Goal: Information Seeking & Learning: Learn about a topic

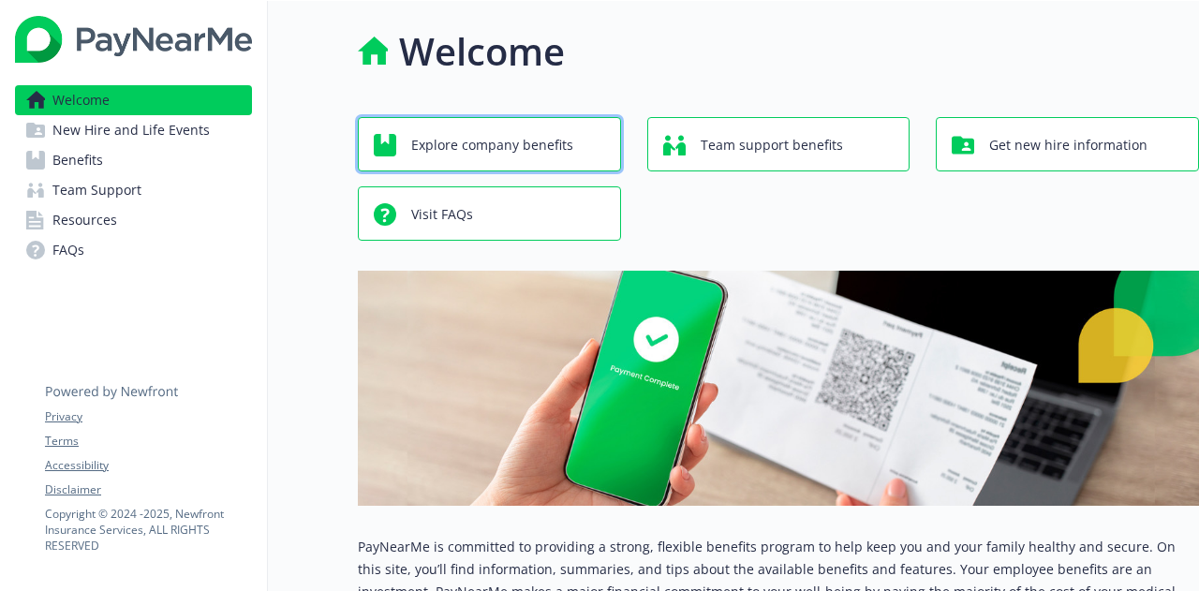
click at [566, 137] on span "Explore company benefits" at bounding box center [492, 145] width 162 height 36
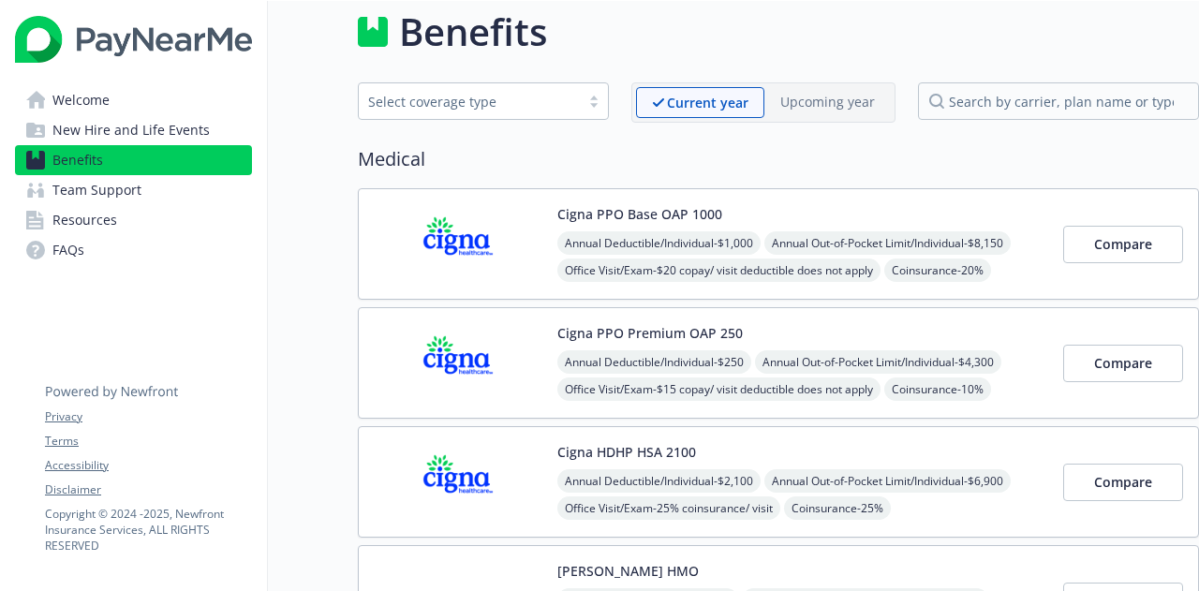
scroll to position [0, 14]
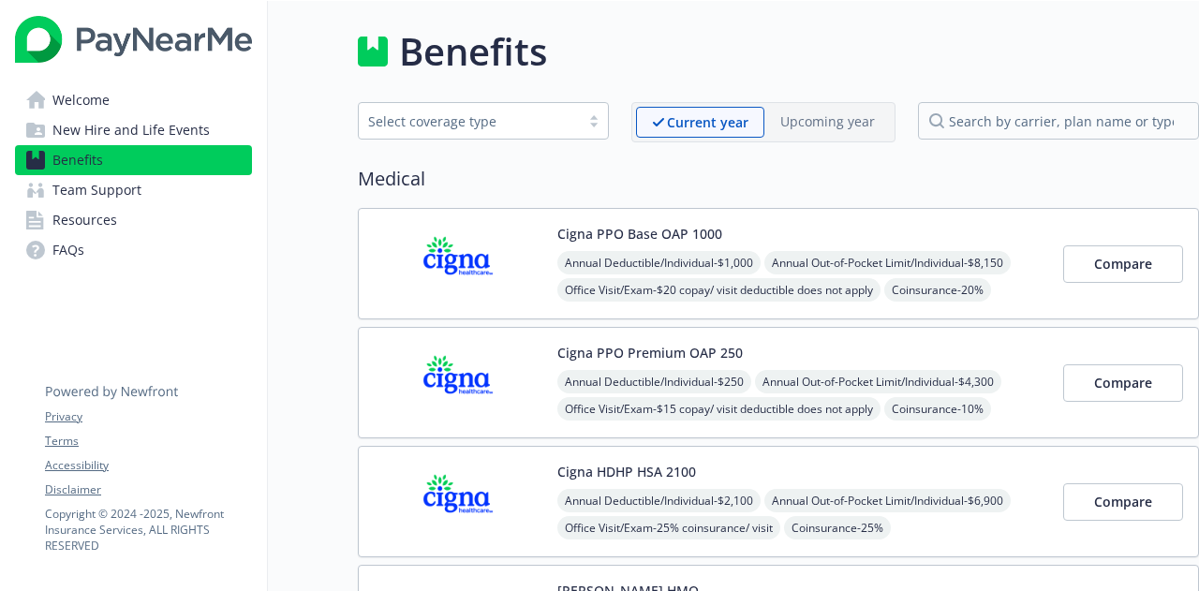
click at [182, 175] on link "Team Support" at bounding box center [133, 190] width 237 height 30
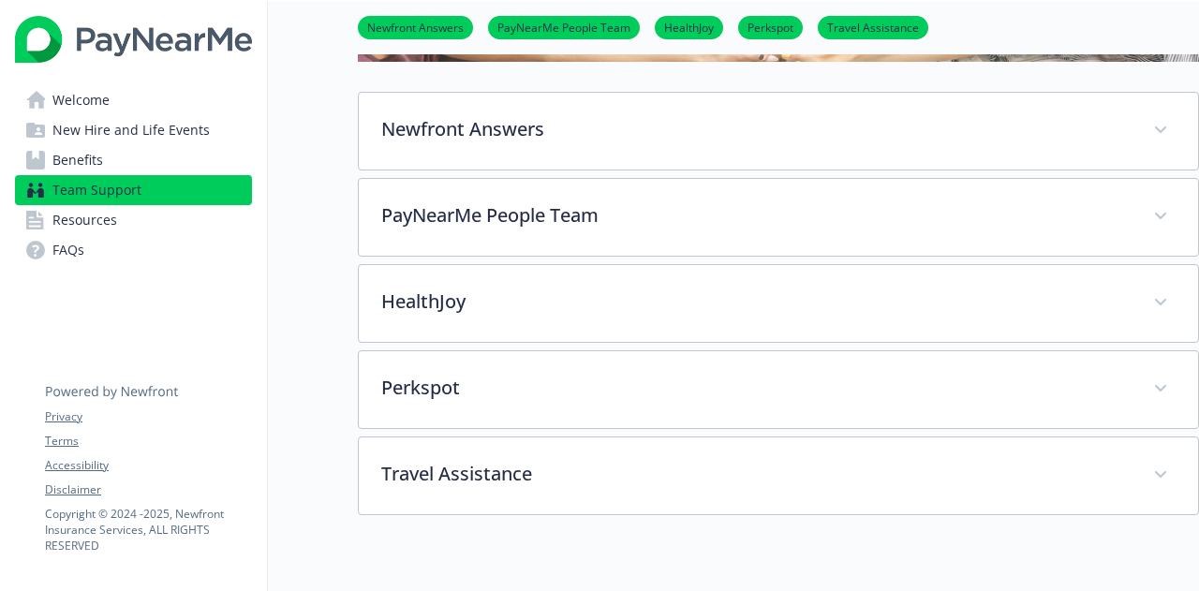
scroll to position [269, 14]
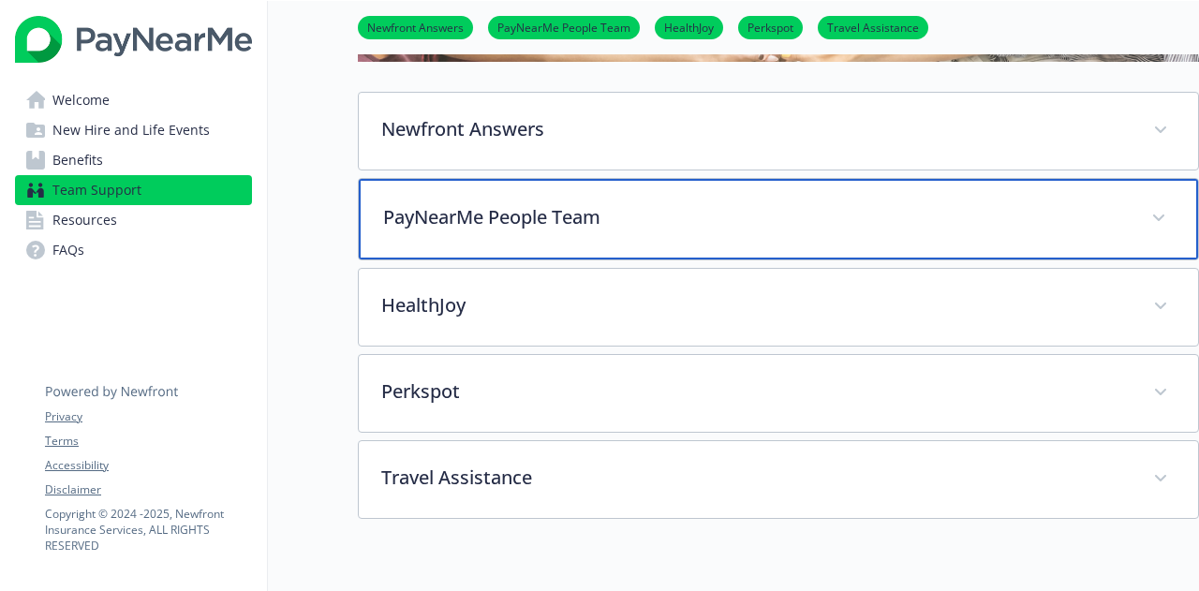
click at [622, 211] on p "PayNearMe People Team" at bounding box center [755, 217] width 745 height 28
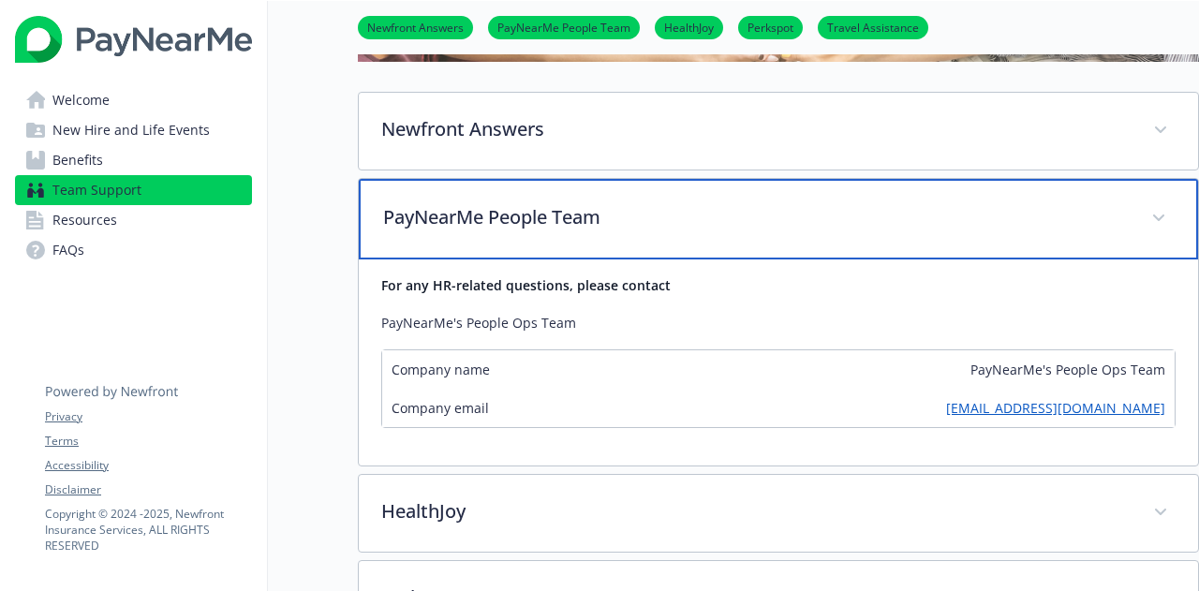
click at [622, 211] on p "PayNearMe People Team" at bounding box center [755, 217] width 745 height 28
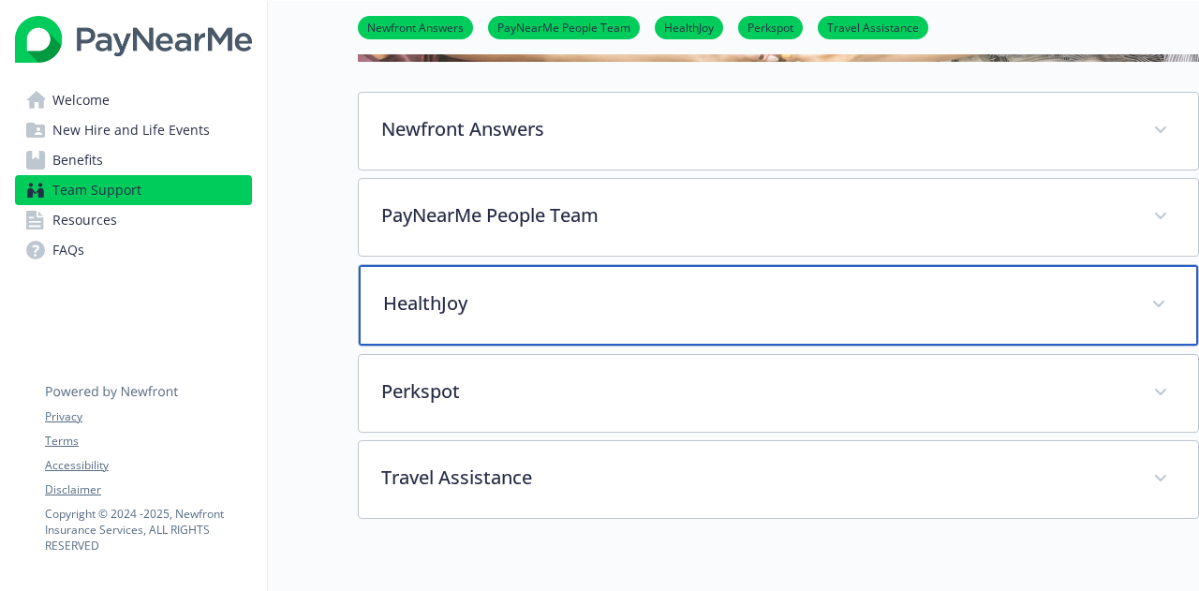
click at [620, 308] on p "HealthJoy" at bounding box center [755, 303] width 745 height 28
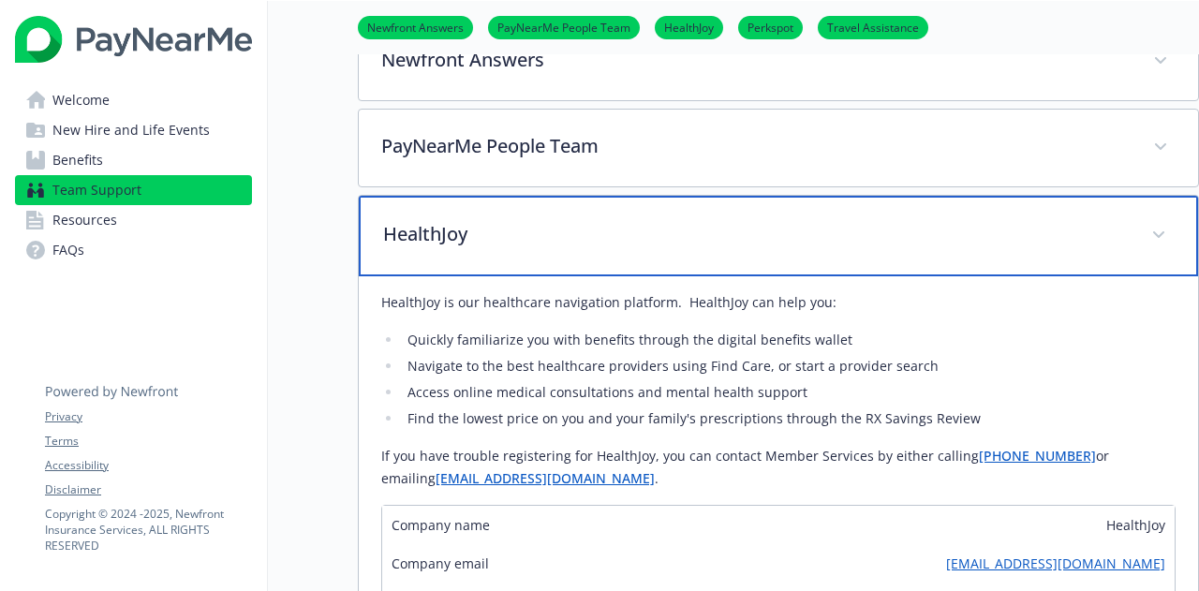
scroll to position [334, 14]
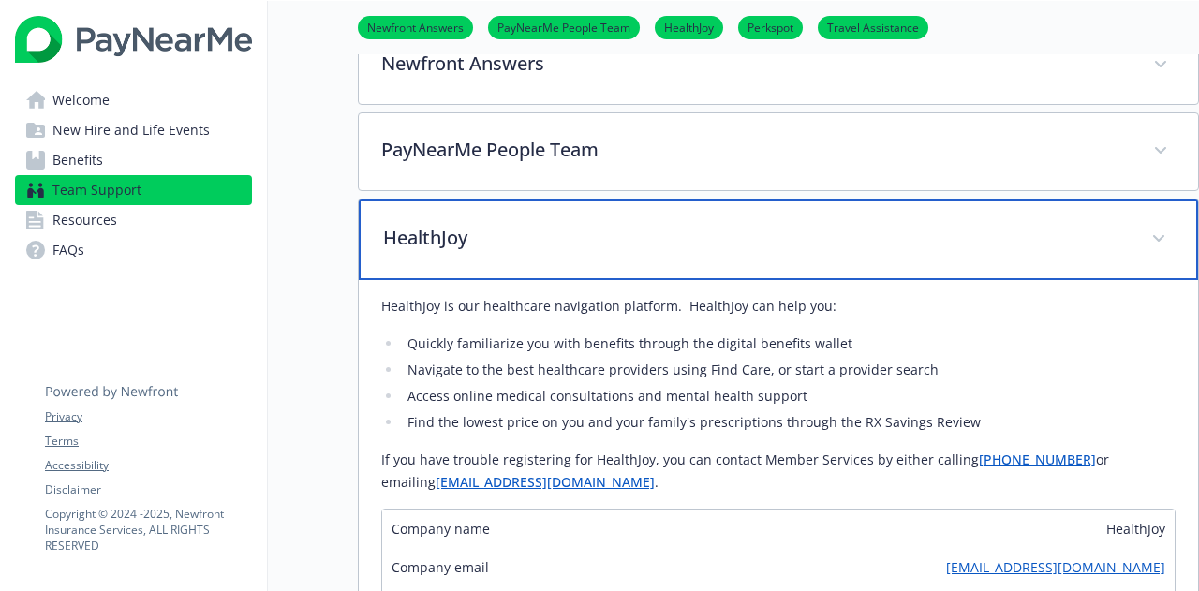
click at [733, 248] on p "HealthJoy" at bounding box center [755, 238] width 745 height 28
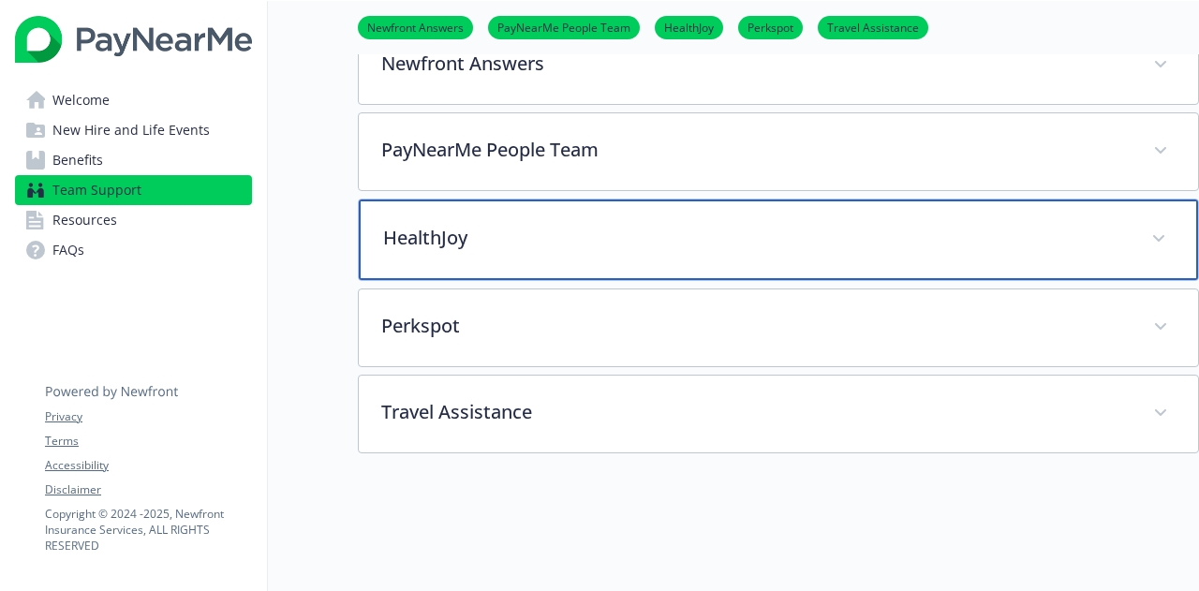
click at [733, 248] on p "HealthJoy" at bounding box center [755, 238] width 745 height 28
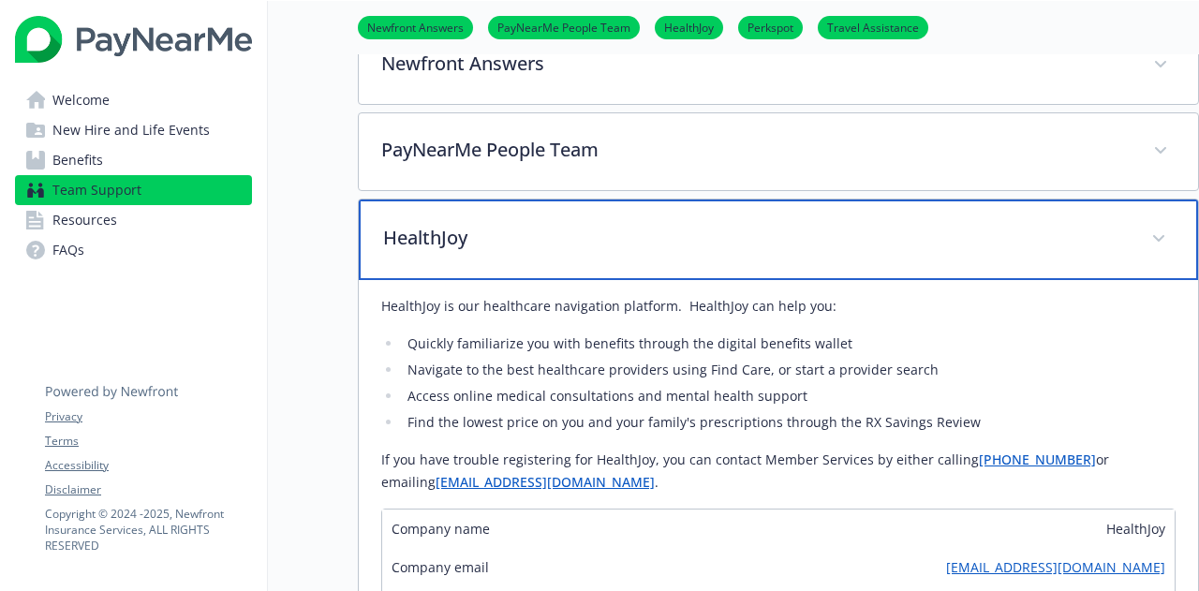
click at [733, 248] on p "HealthJoy" at bounding box center [755, 238] width 745 height 28
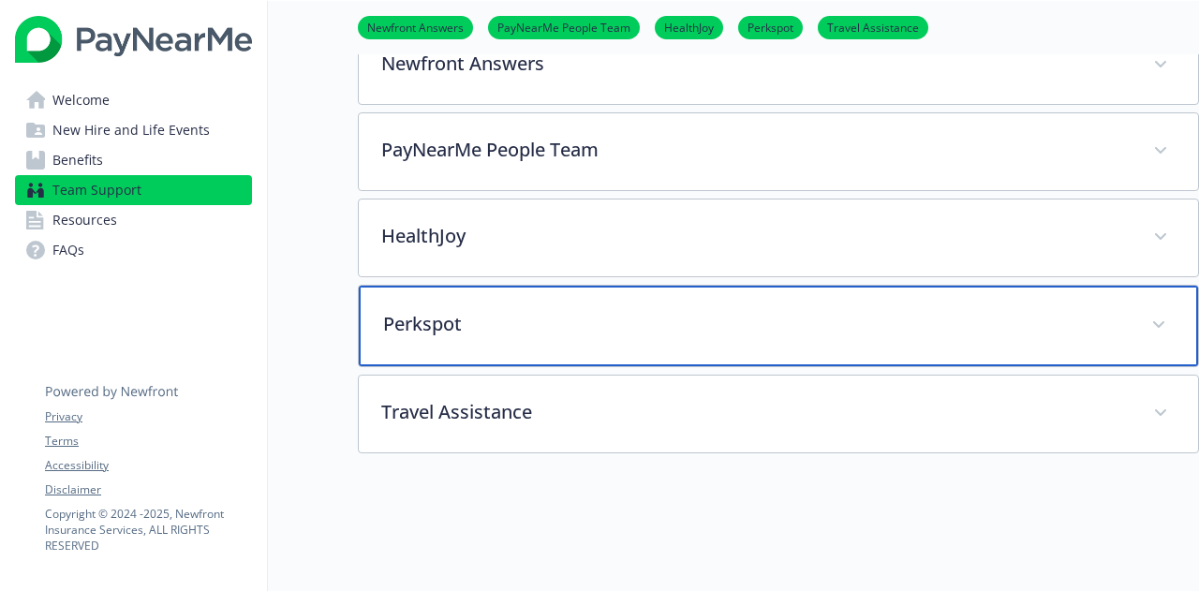
click at [749, 345] on div "Perkspot" at bounding box center [778, 326] width 839 height 81
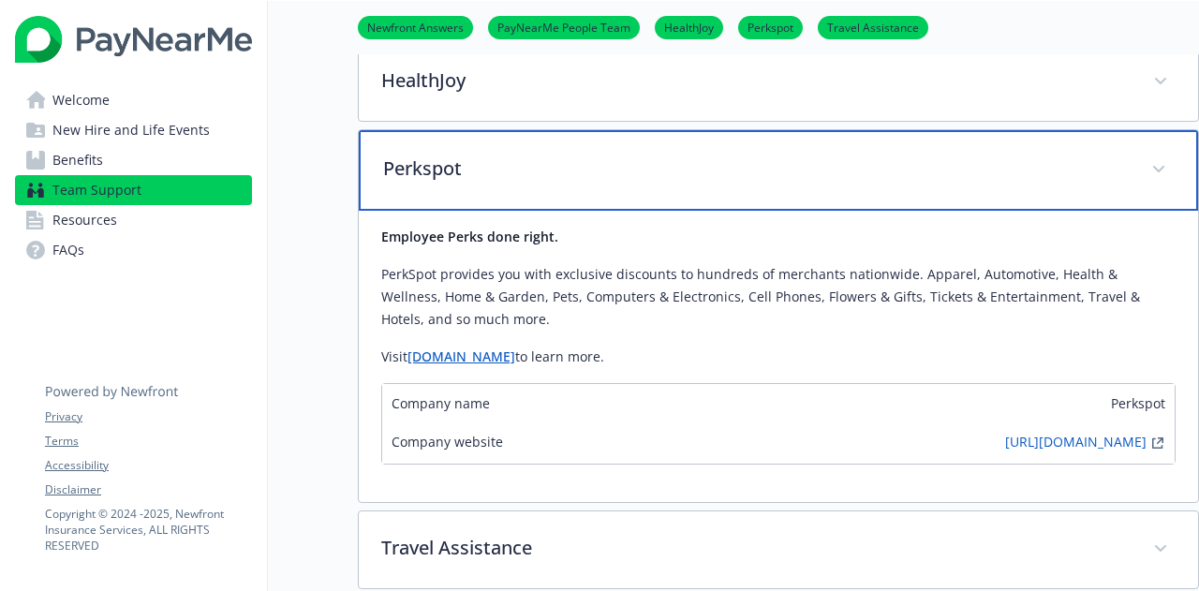
scroll to position [487, 14]
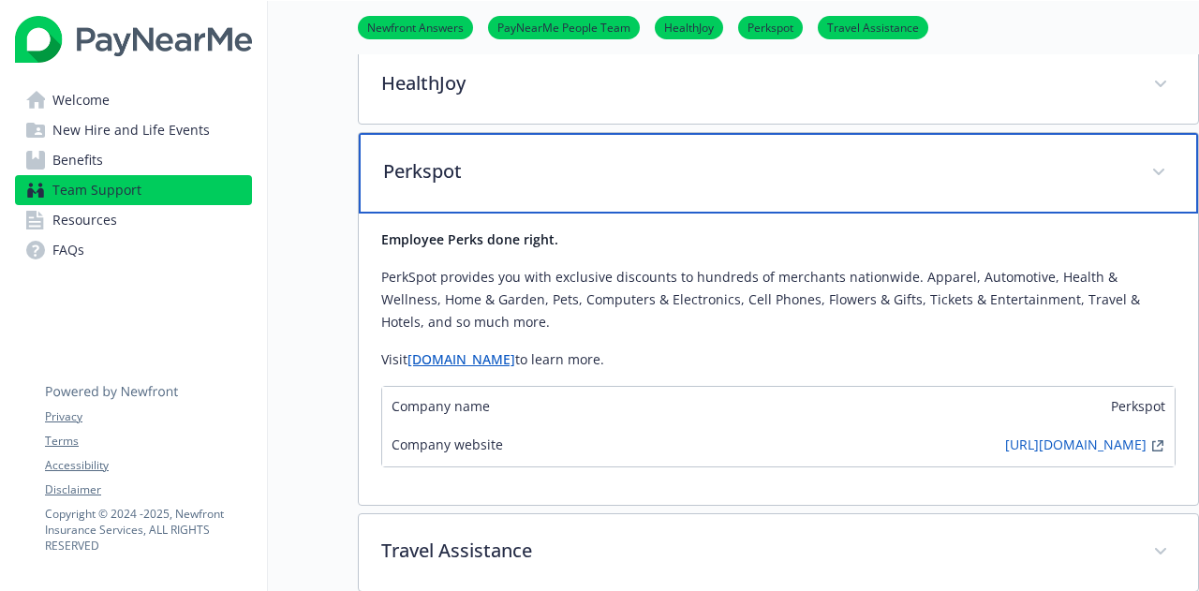
click at [837, 188] on div "Perkspot" at bounding box center [778, 173] width 839 height 81
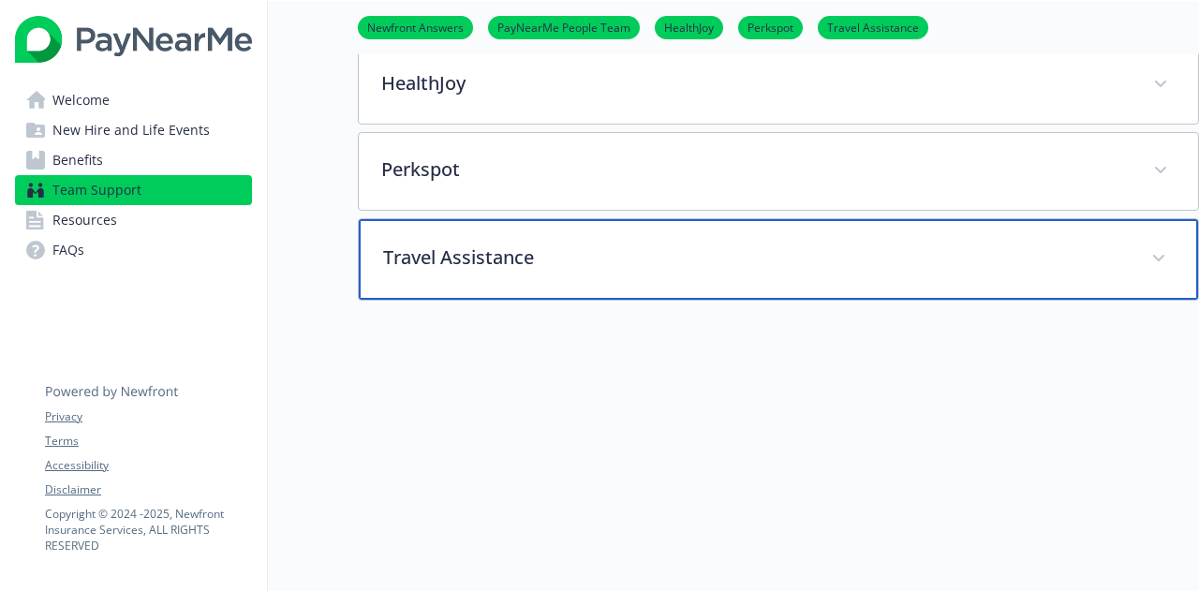
click at [803, 273] on div "Travel Assistance" at bounding box center [778, 259] width 839 height 81
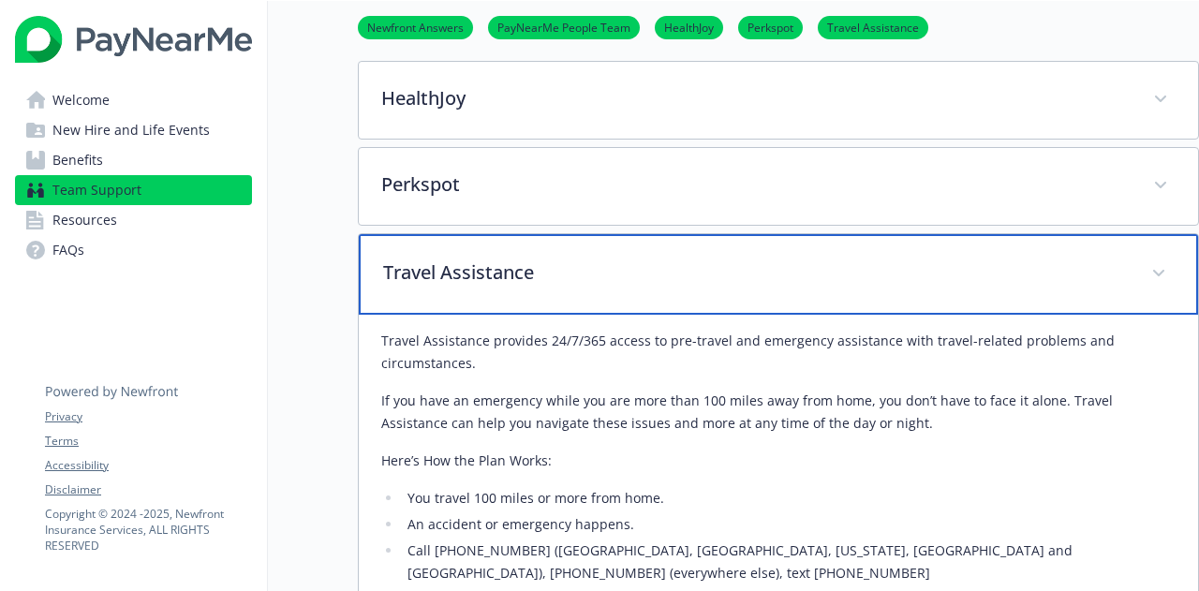
scroll to position [471, 14]
click at [790, 265] on p "Travel Assistance" at bounding box center [755, 273] width 745 height 28
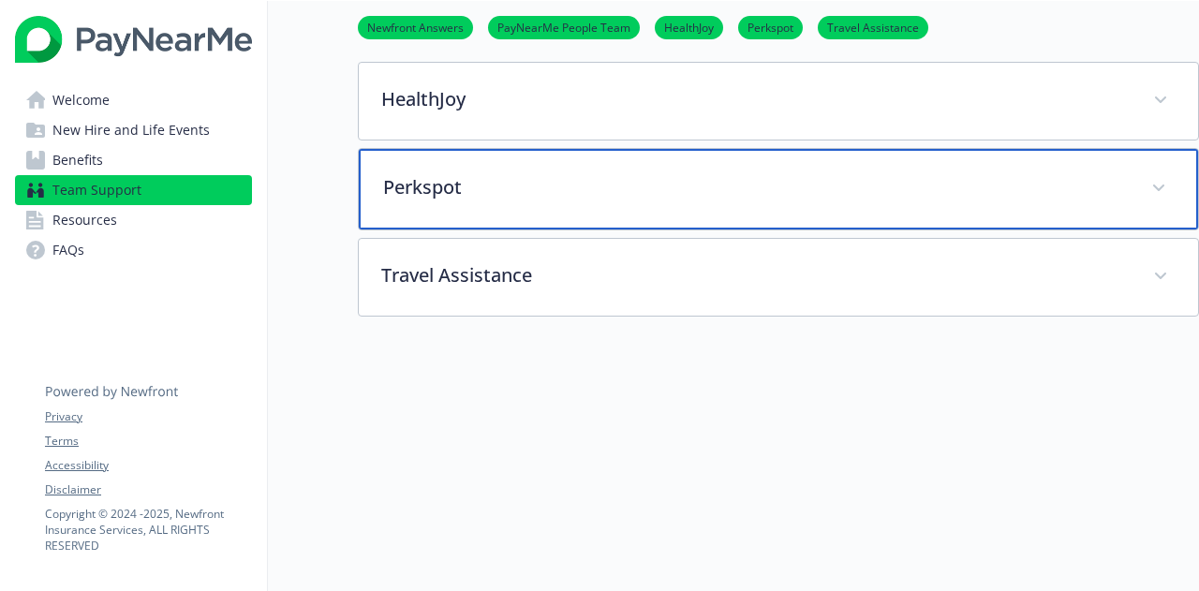
click at [732, 183] on p "Perkspot" at bounding box center [755, 187] width 745 height 28
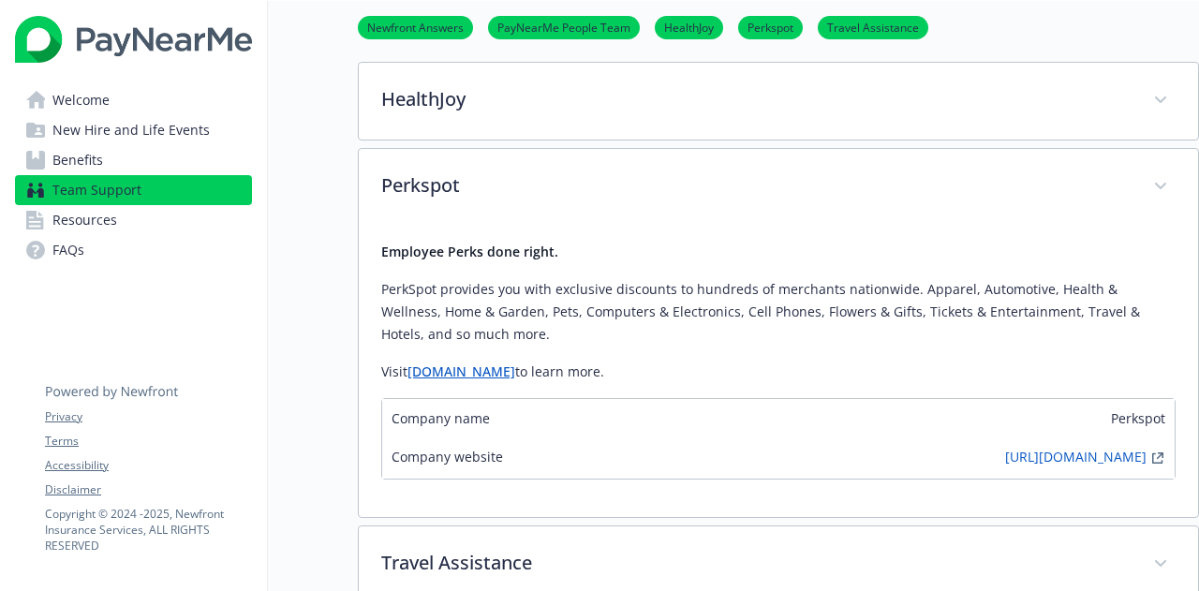
click at [489, 369] on link "[DOMAIN_NAME]" at bounding box center [461, 371] width 108 height 18
click at [150, 224] on link "Resources" at bounding box center [133, 220] width 237 height 30
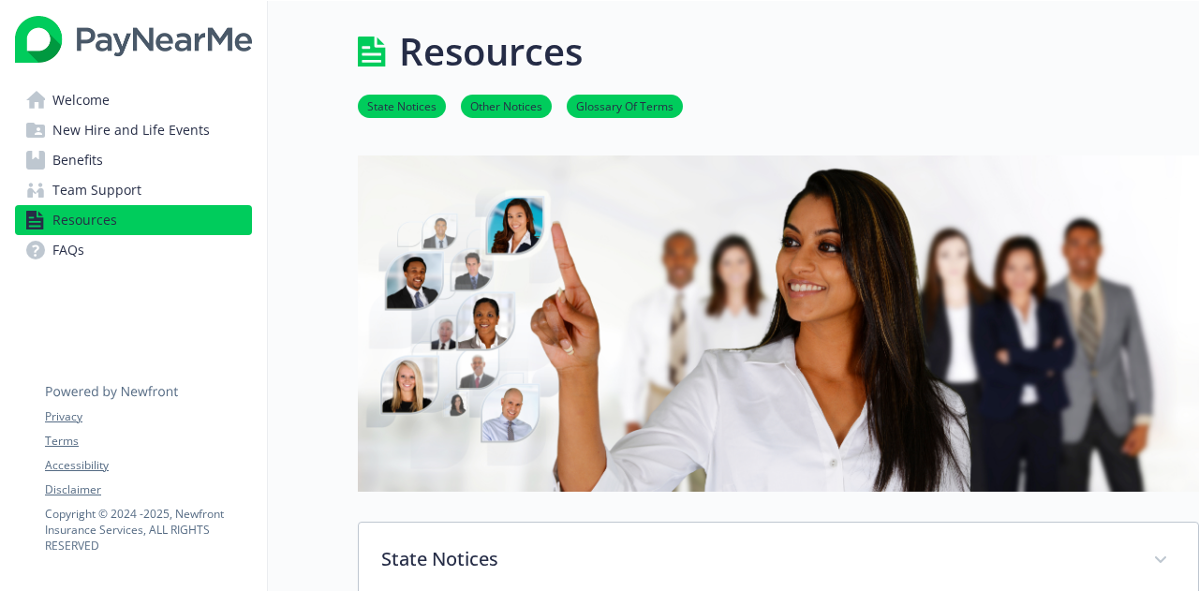
scroll to position [1, 14]
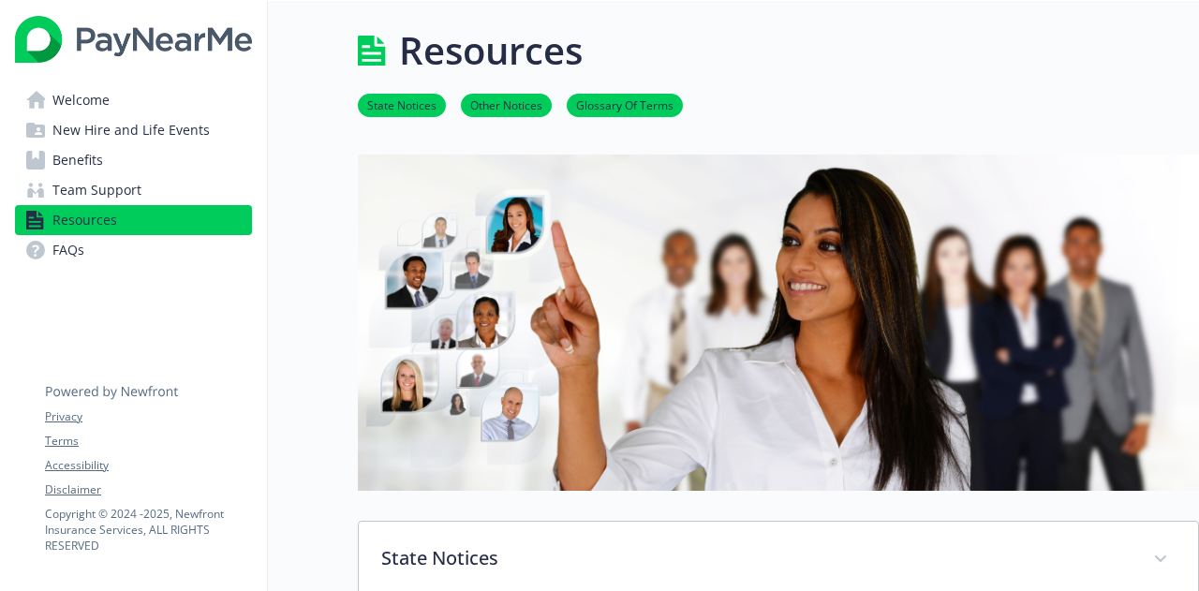
click at [69, 236] on span "FAQs" at bounding box center [68, 250] width 32 height 30
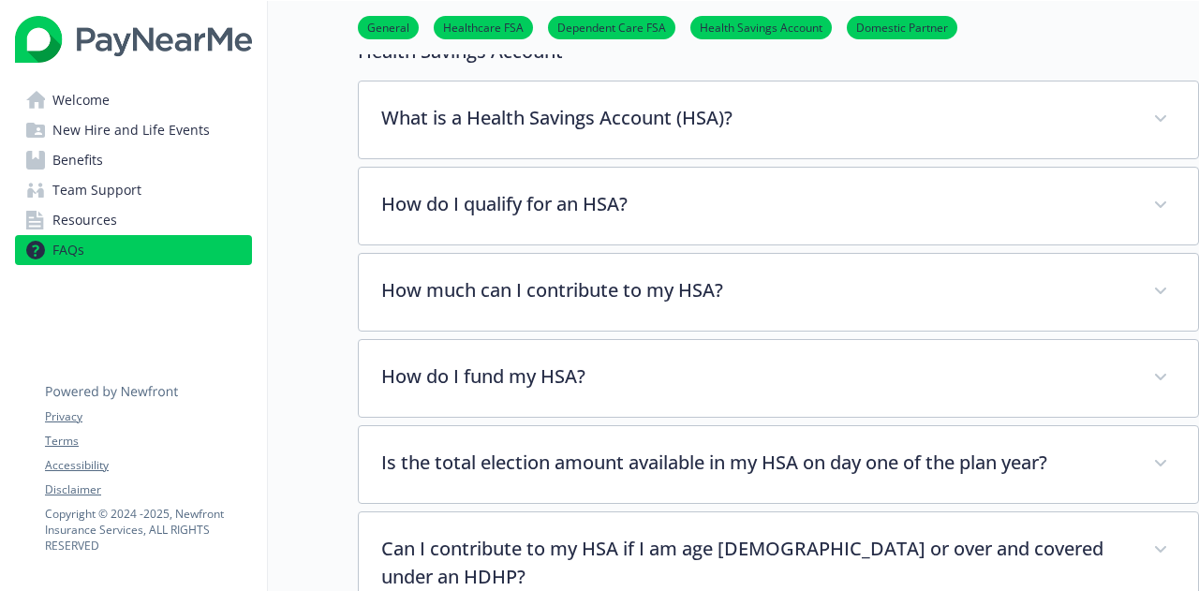
scroll to position [1140, 14]
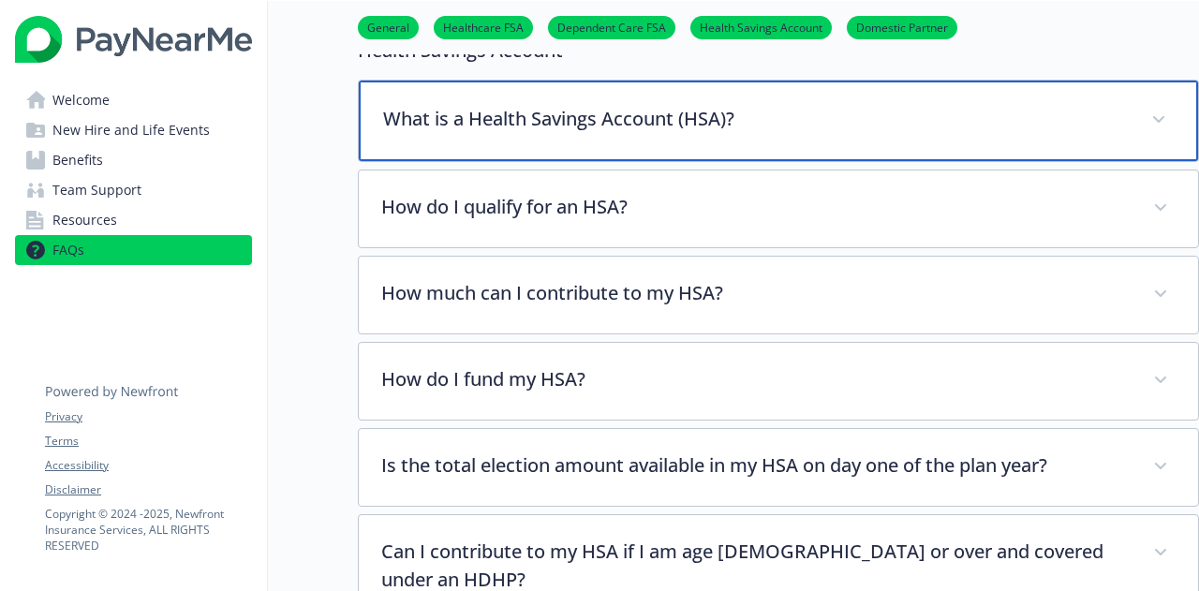
click at [864, 126] on div "What is a Health Savings Account (HSA)?" at bounding box center [778, 121] width 839 height 81
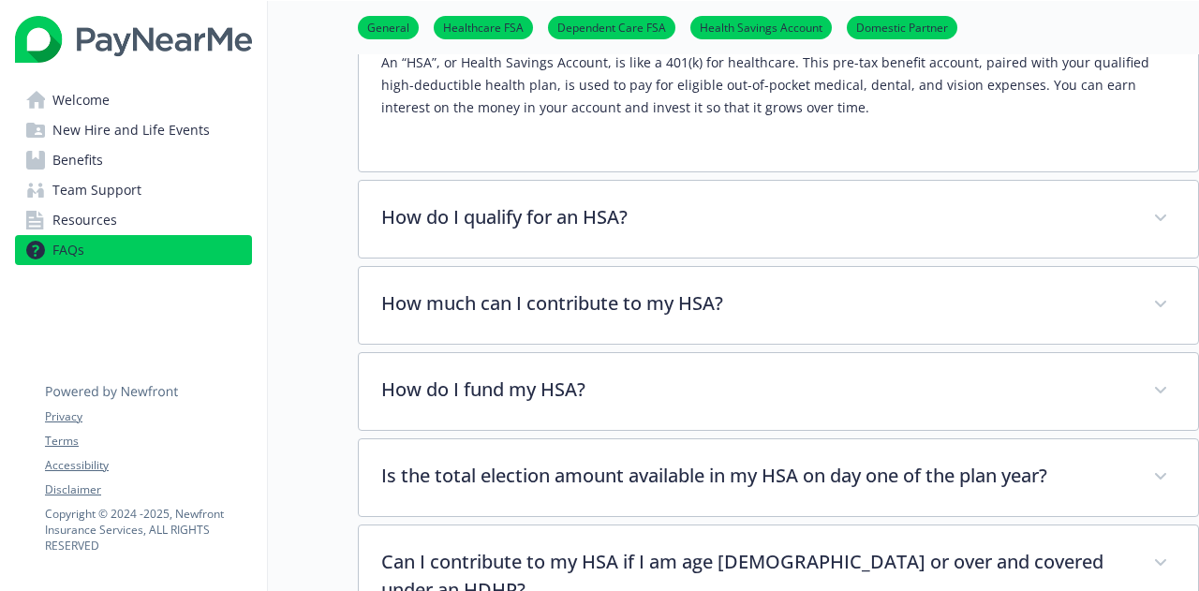
scroll to position [1268, 14]
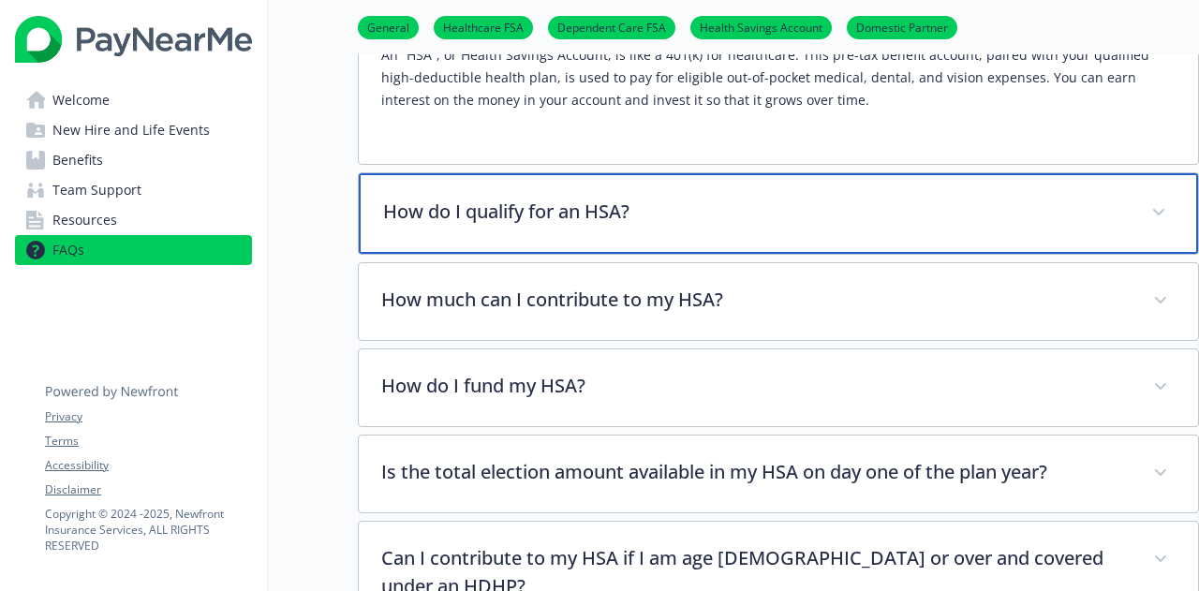
click at [882, 213] on p "How do I qualify for an HSA?" at bounding box center [755, 212] width 745 height 28
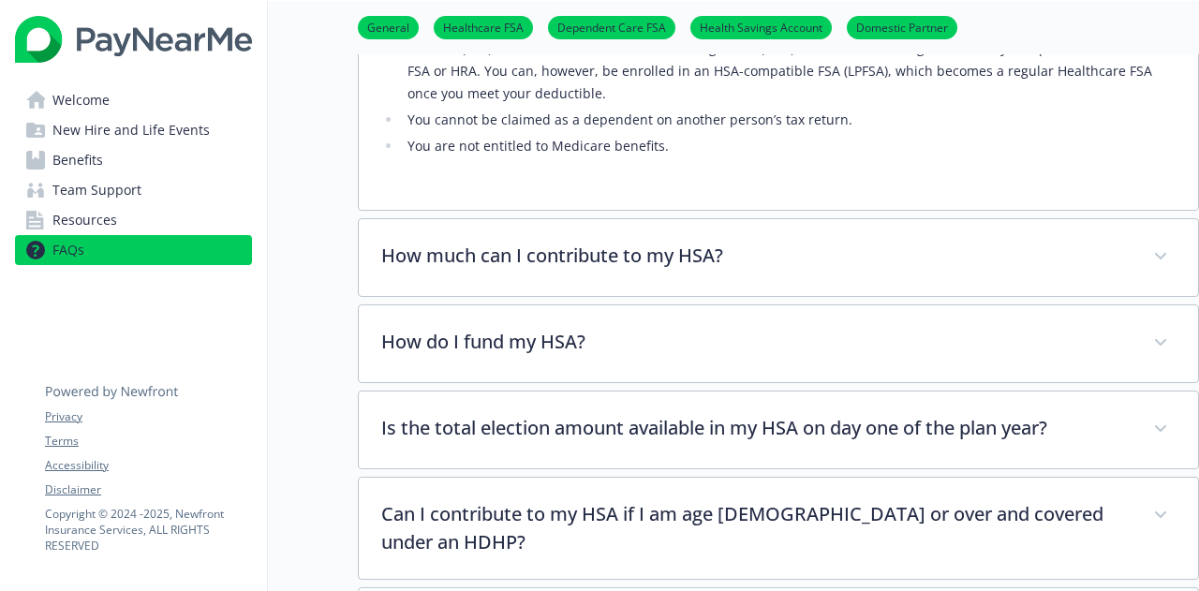
scroll to position [1600, 14]
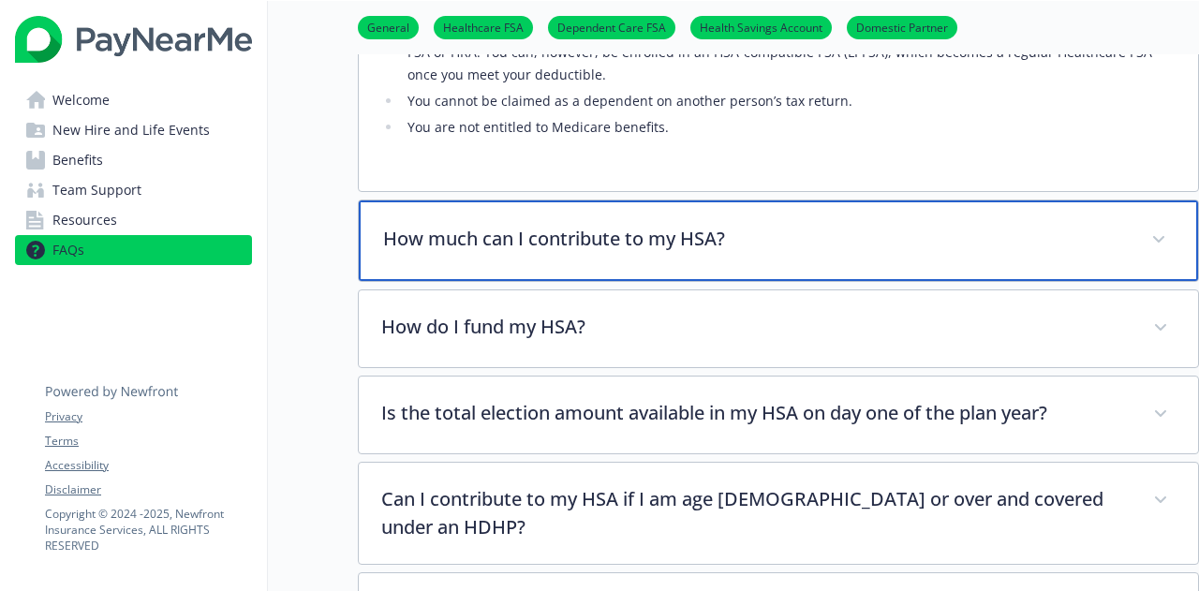
click at [926, 250] on div "How much can I contribute to my HSA?" at bounding box center [778, 240] width 839 height 81
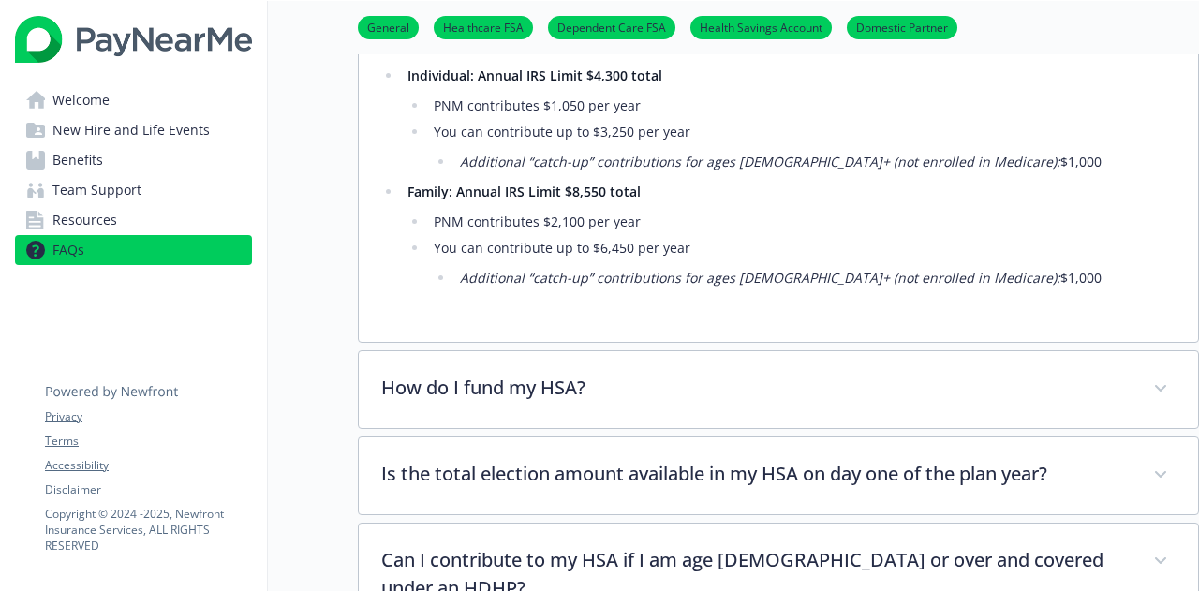
scroll to position [1899, 14]
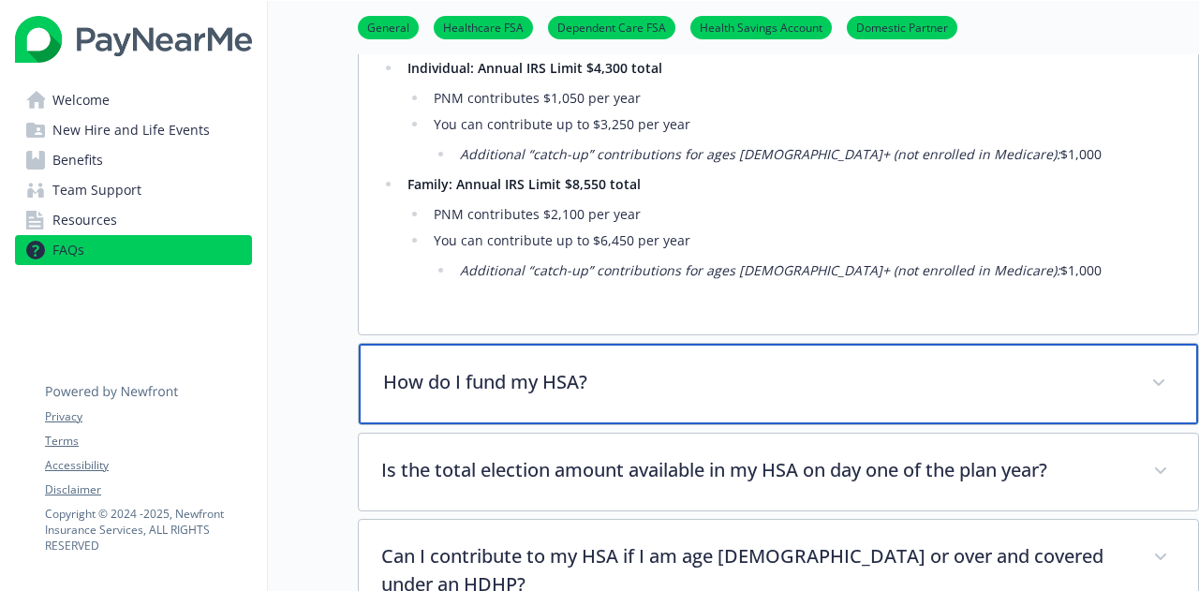
click at [963, 370] on p "How do I fund my HSA?" at bounding box center [755, 382] width 745 height 28
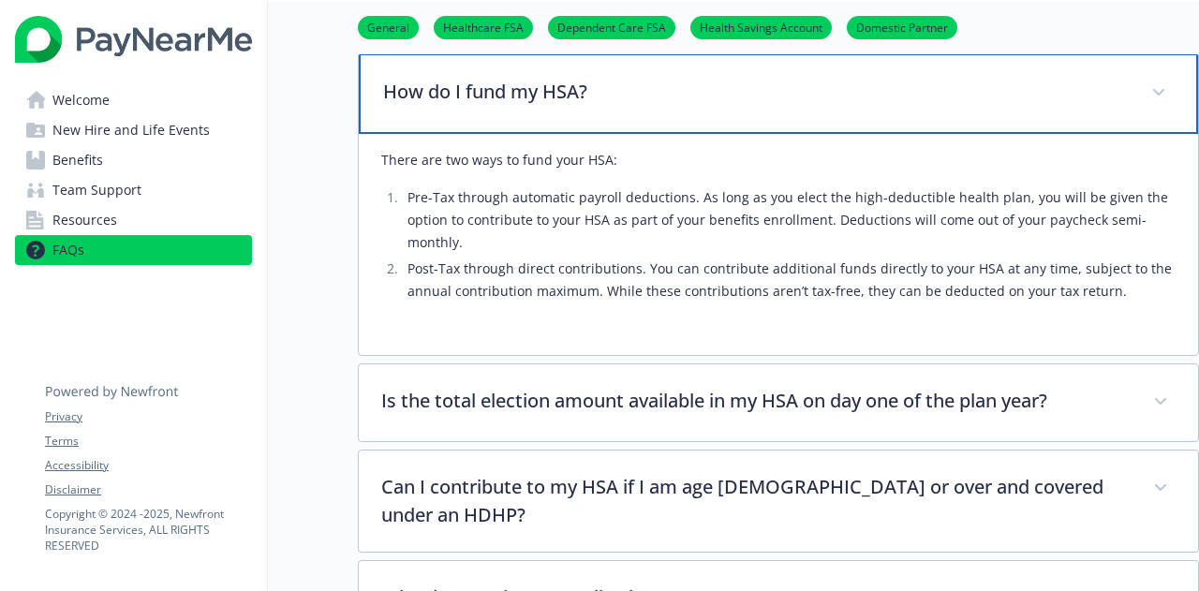
scroll to position [2205, 14]
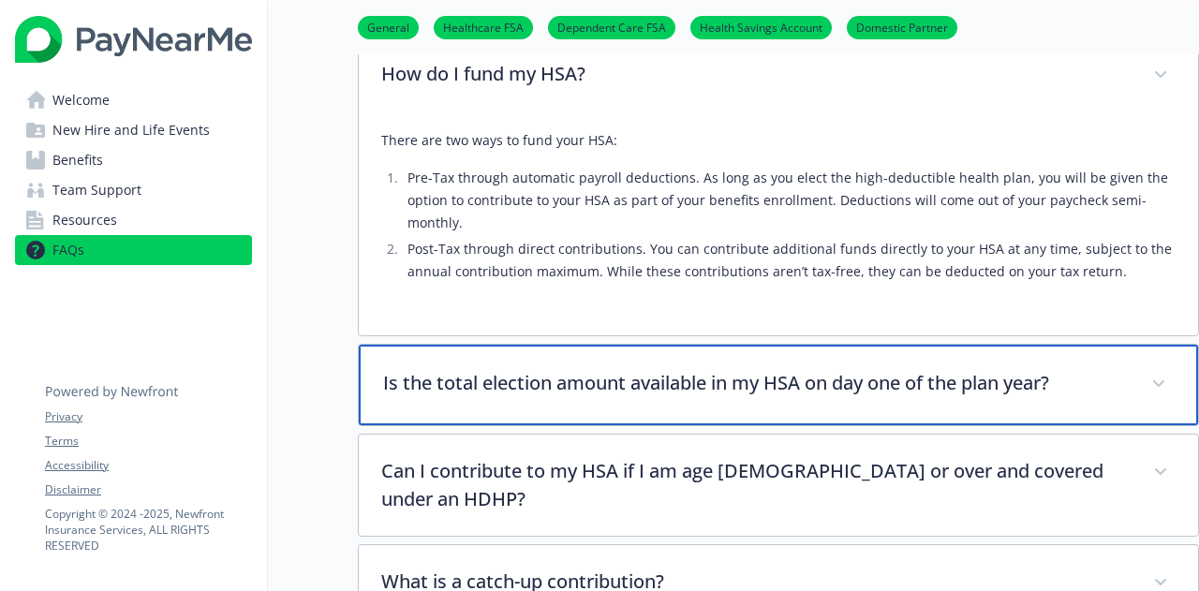
click at [978, 391] on div "Is the total election amount available in my HSA on day one of the plan year?" at bounding box center [778, 385] width 839 height 81
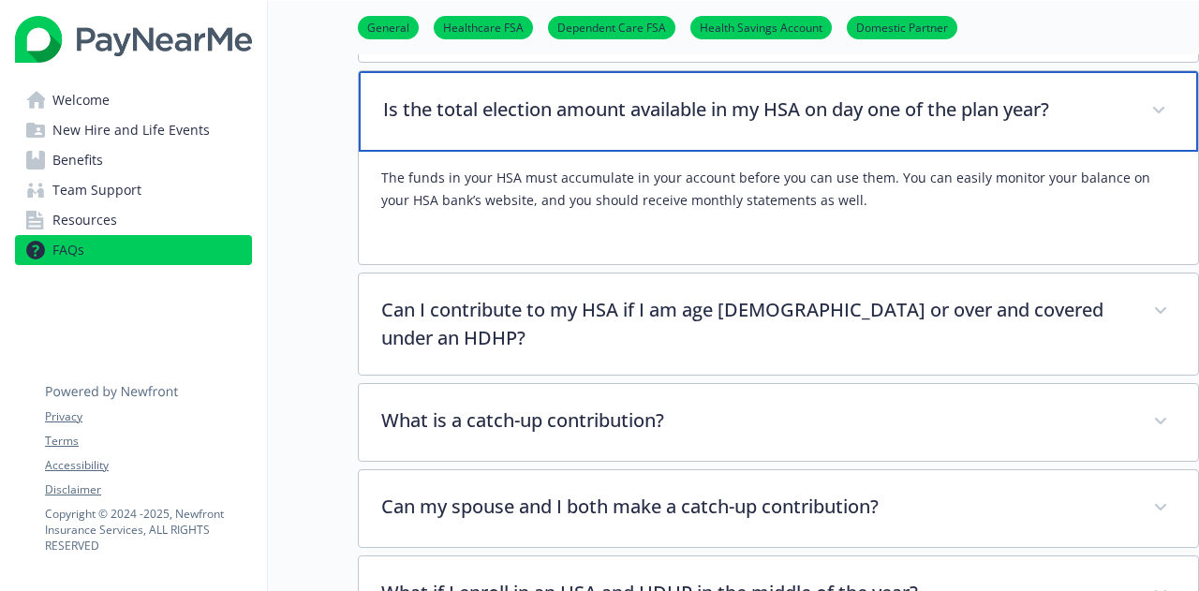
scroll to position [2481, 14]
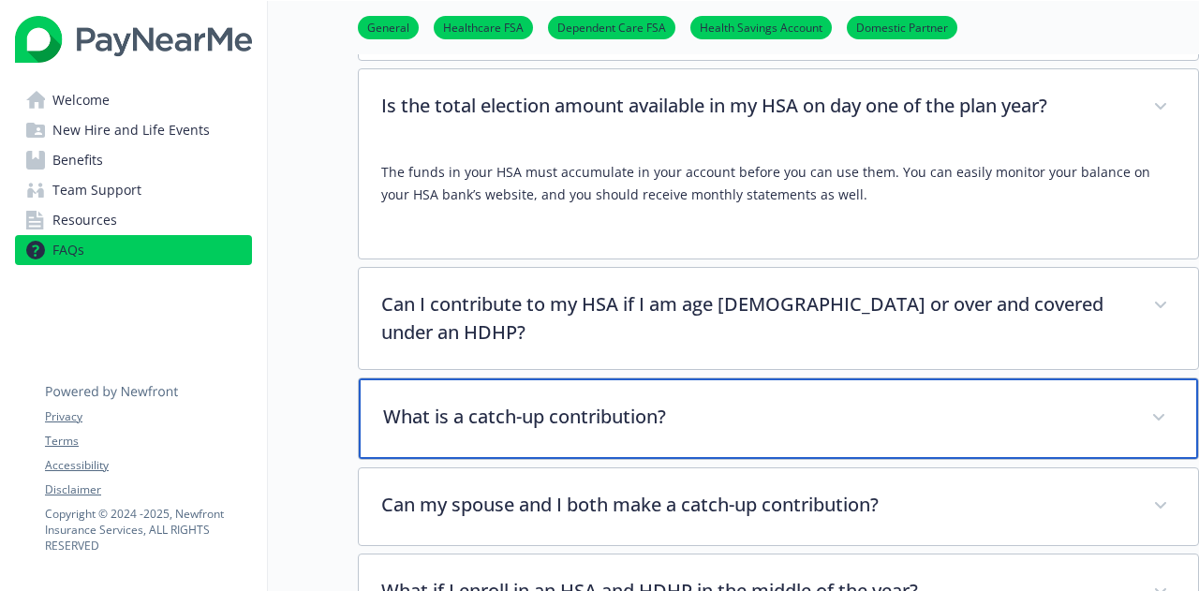
click at [951, 403] on p "What is a catch-up contribution?" at bounding box center [755, 417] width 745 height 28
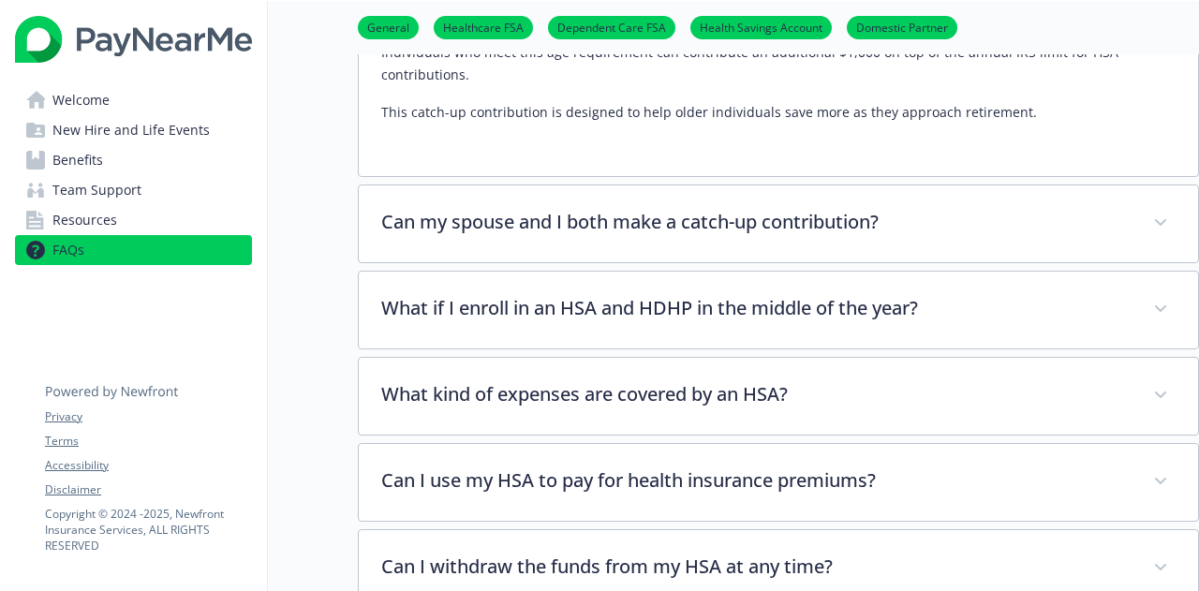
scroll to position [2939, 14]
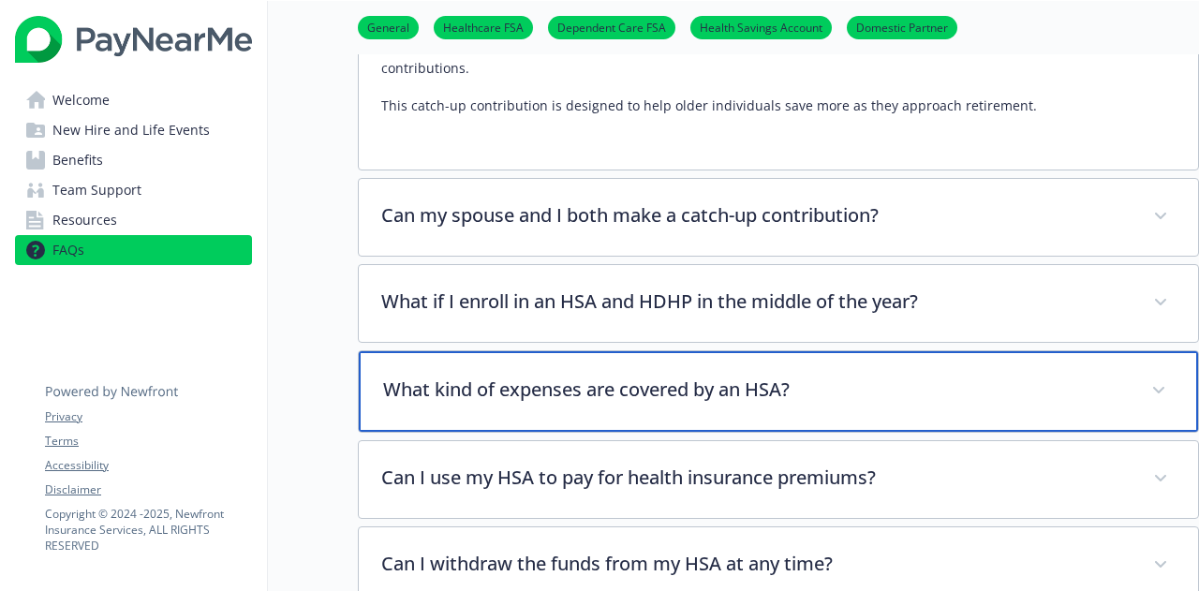
click at [956, 376] on p "What kind of expenses are covered by an HSA?" at bounding box center [755, 390] width 745 height 28
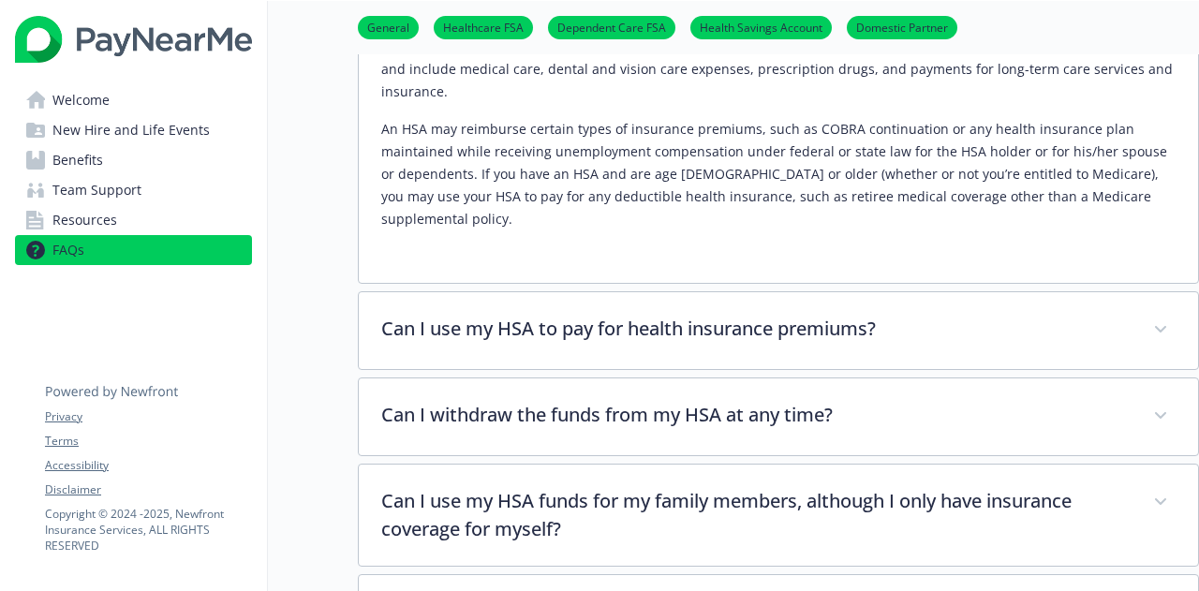
scroll to position [3354, 14]
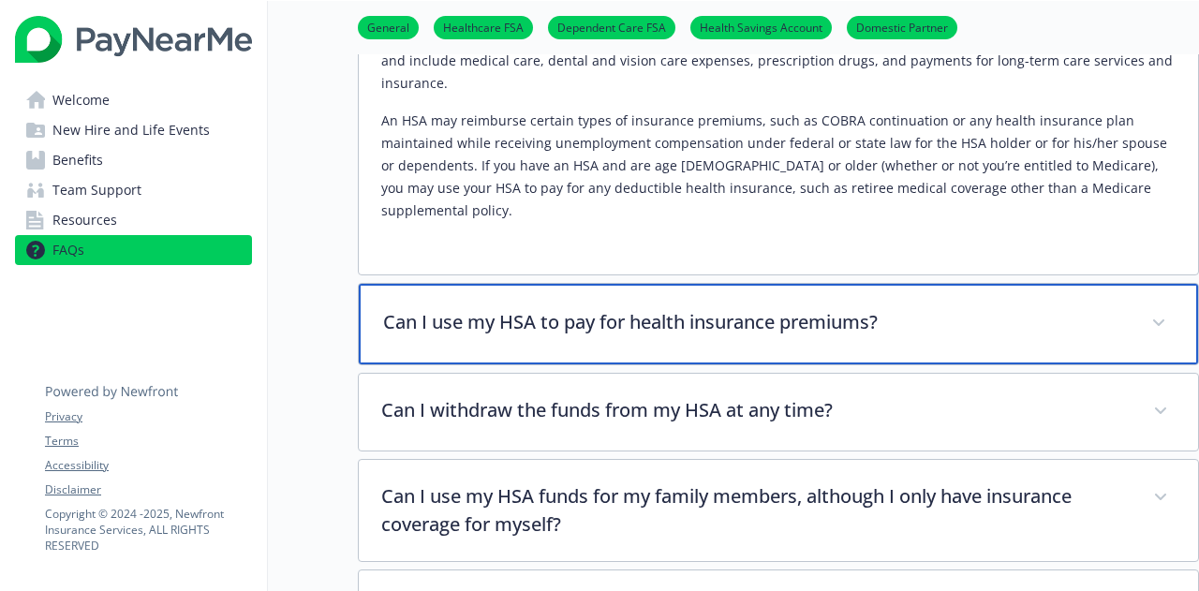
click at [958, 284] on div "Can I use my HSA to pay for health insurance premiums?" at bounding box center [778, 324] width 839 height 81
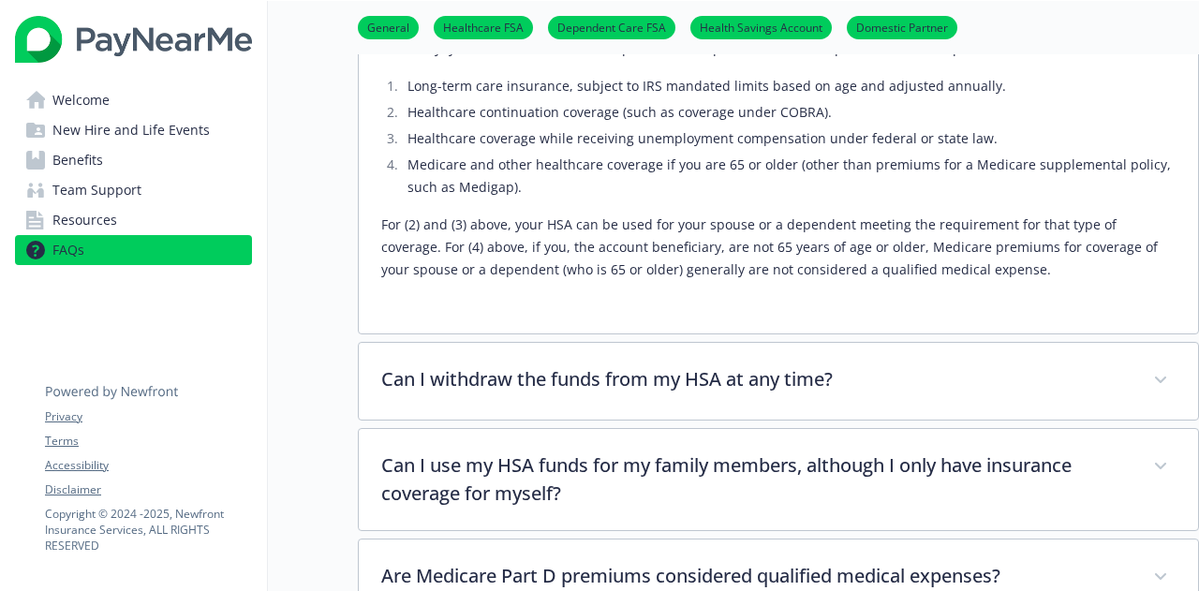
scroll to position [3697, 14]
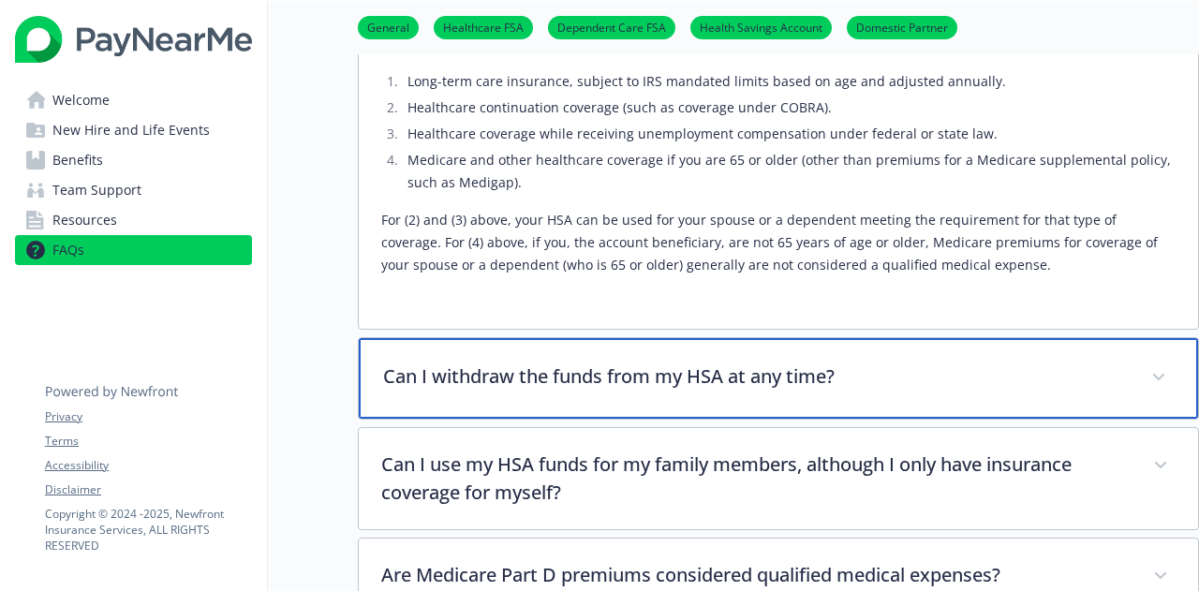
click at [966, 362] on p "Can I withdraw the funds from my HSA at any time?" at bounding box center [755, 376] width 745 height 28
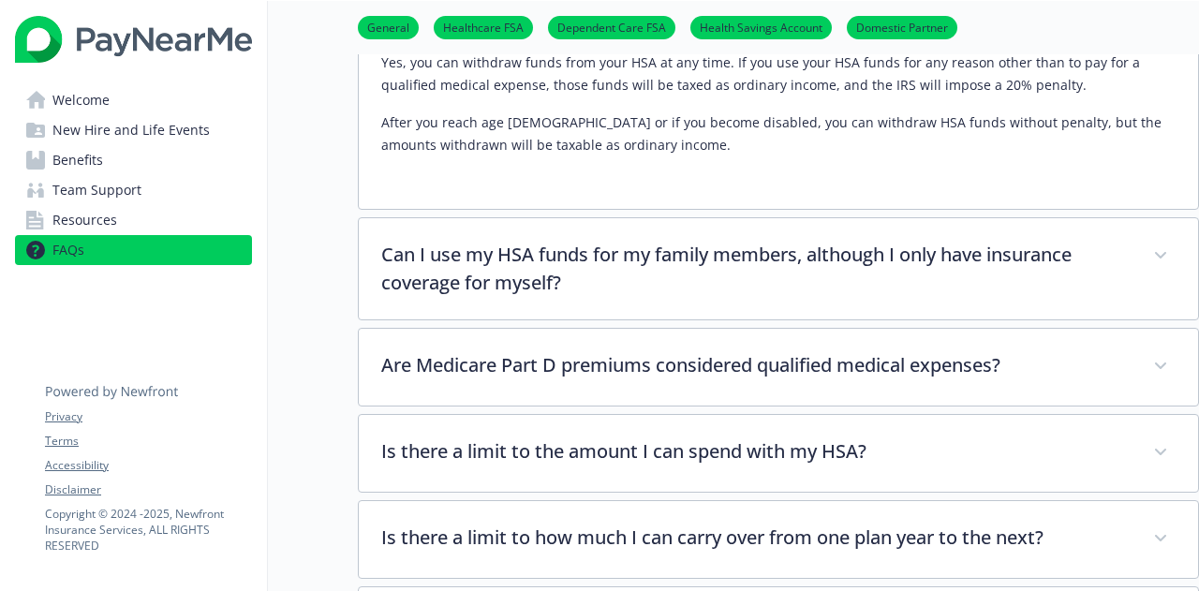
scroll to position [4088, 14]
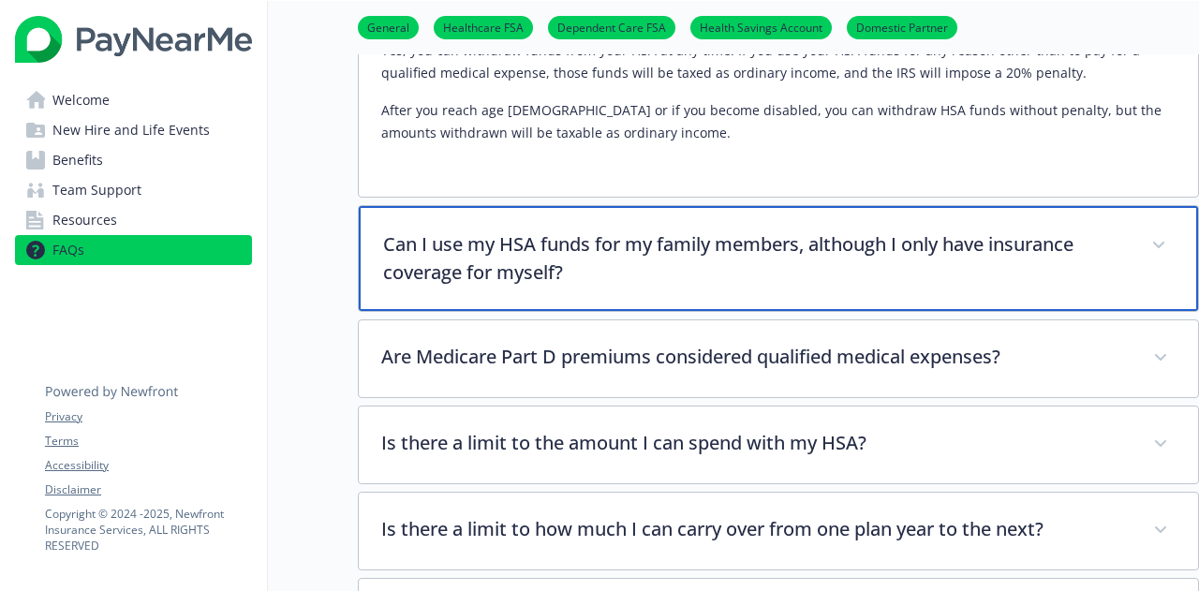
click at [985, 206] on div "Can I use my HSA funds for my family members, although I only have insurance co…" at bounding box center [778, 258] width 839 height 105
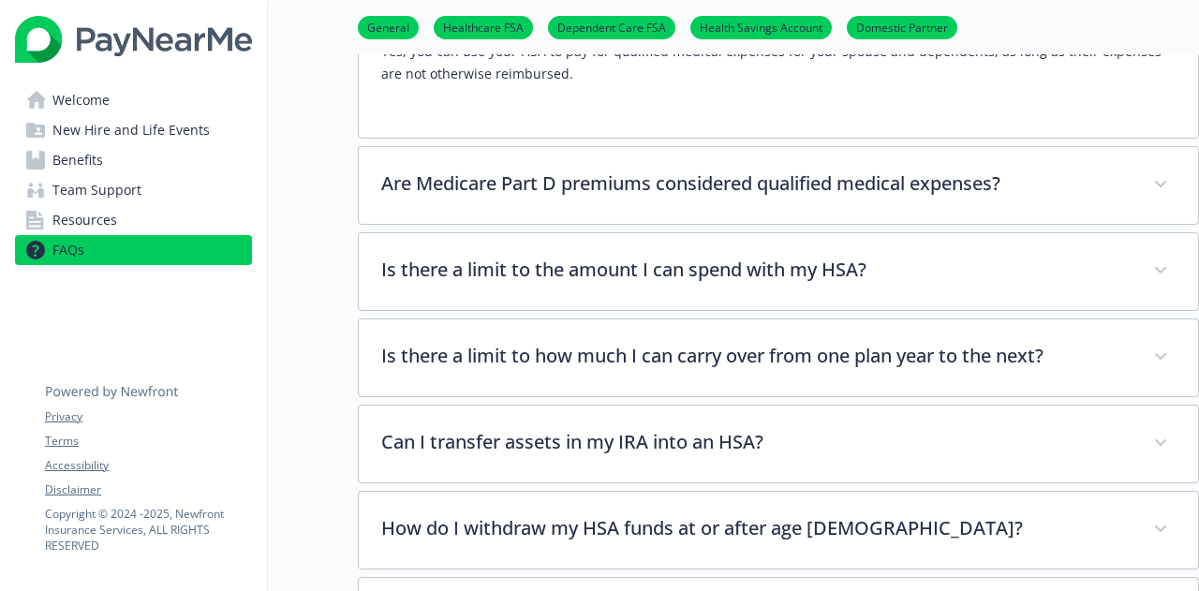
scroll to position [4380, 14]
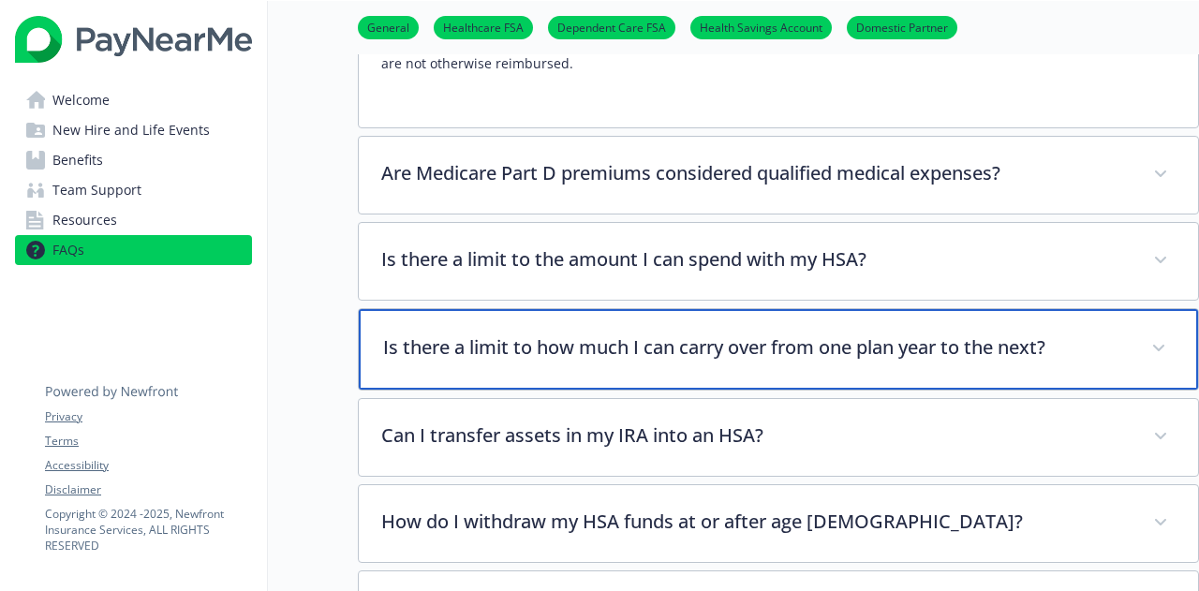
click at [965, 333] on p "Is there a limit to how much I can carry over from one plan year to the next?" at bounding box center [755, 347] width 745 height 28
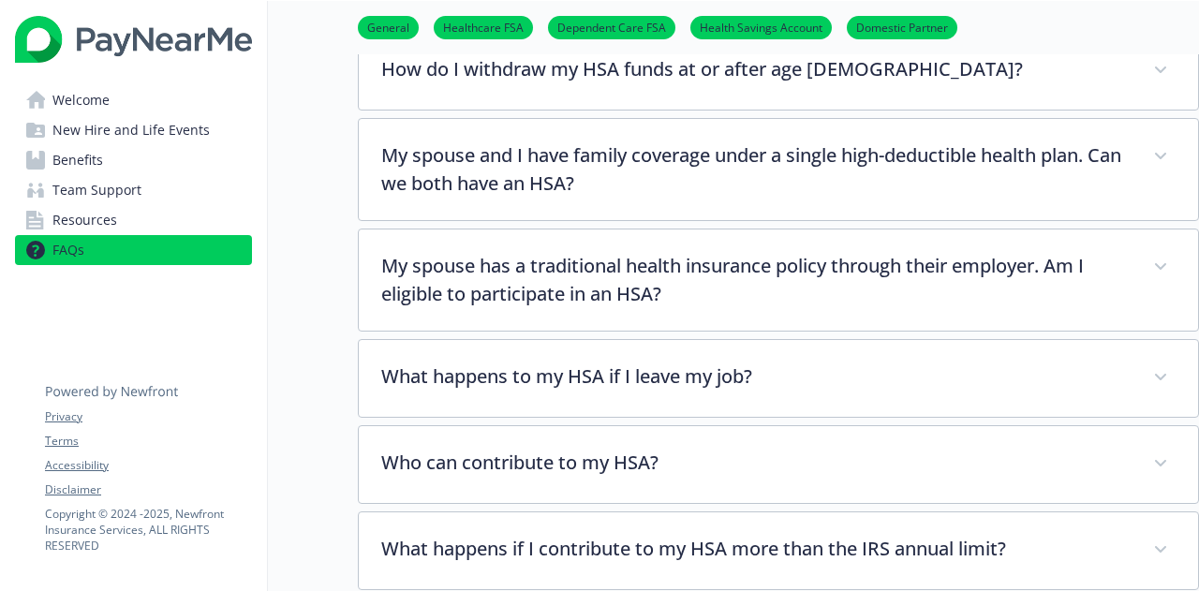
scroll to position [4927, 14]
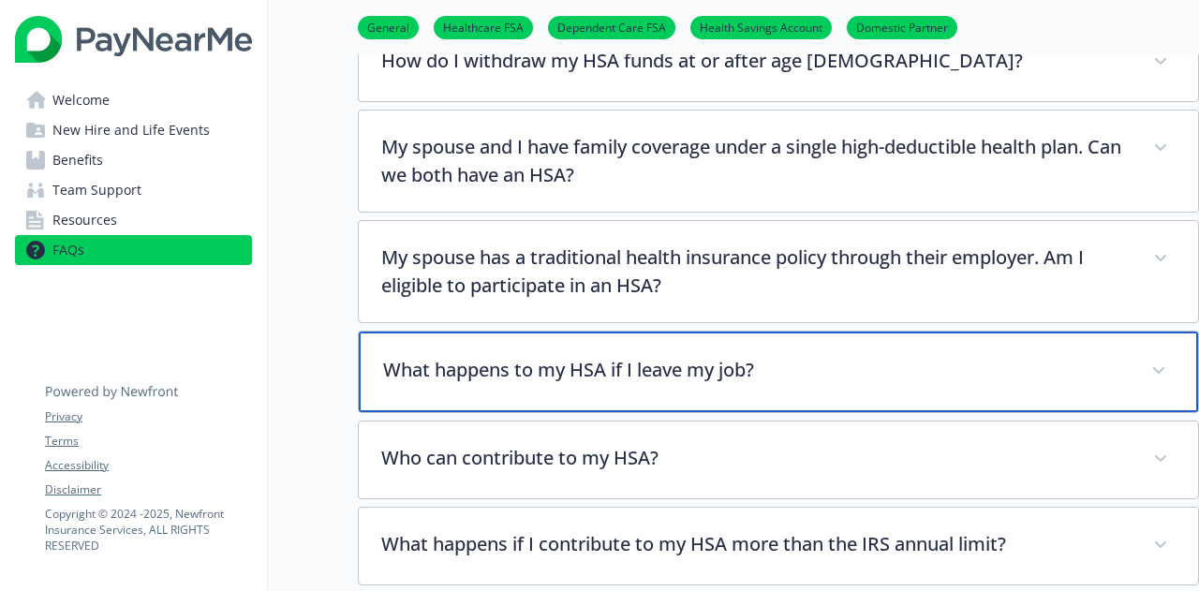
click at [953, 356] on p "What happens to my HSA if I leave my job?" at bounding box center [755, 370] width 745 height 28
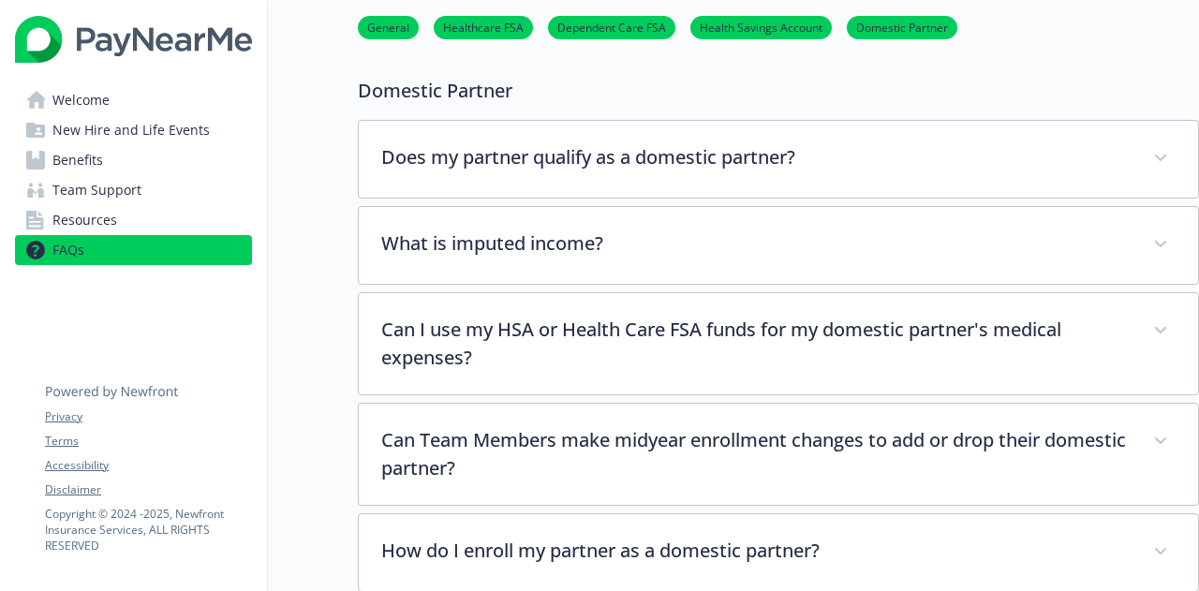
scroll to position [5663, 14]
